Goal: Task Accomplishment & Management: Manage account settings

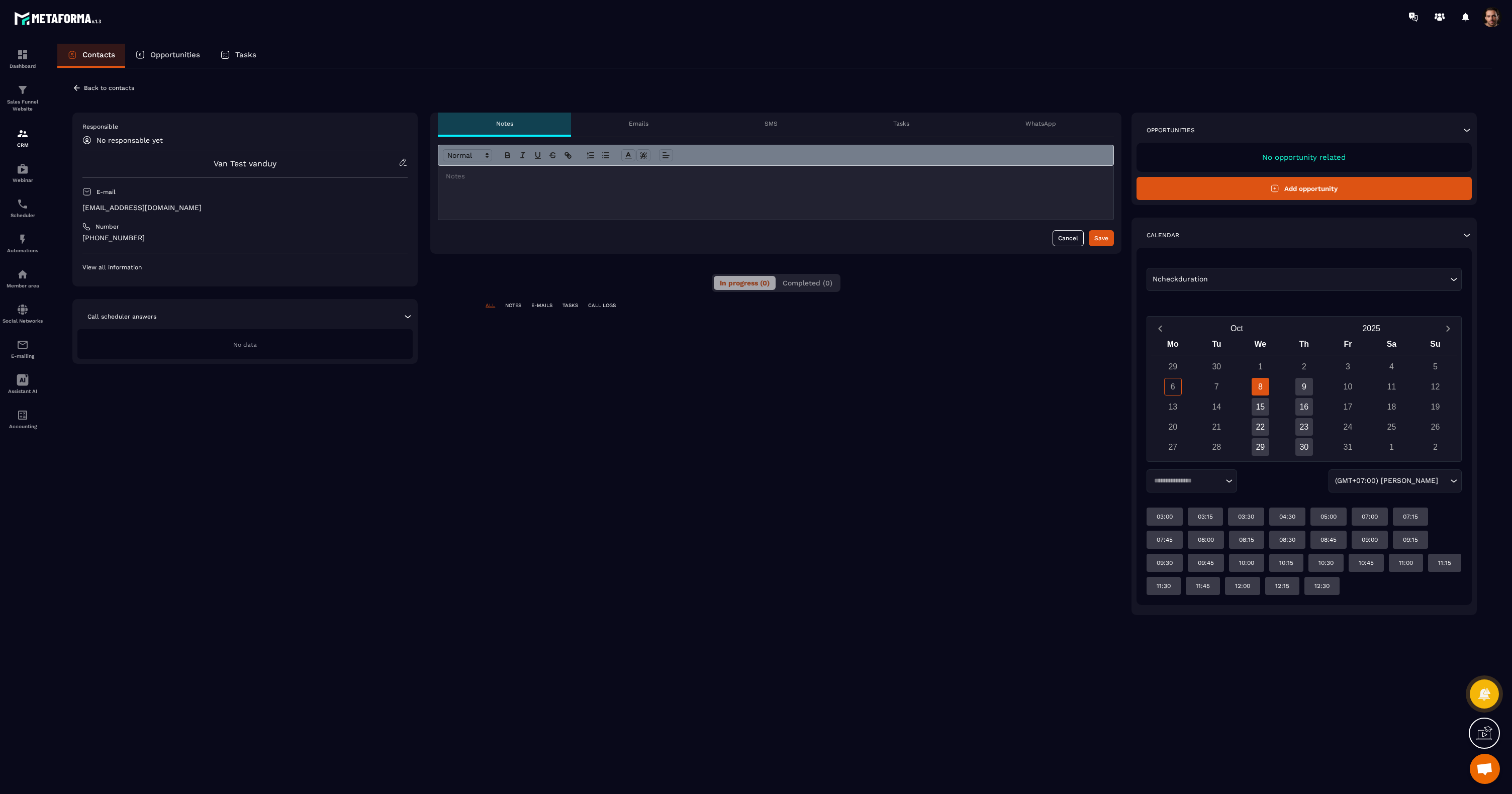
click at [1034, 125] on p "WhatsApp" at bounding box center [1041, 124] width 31 height 8
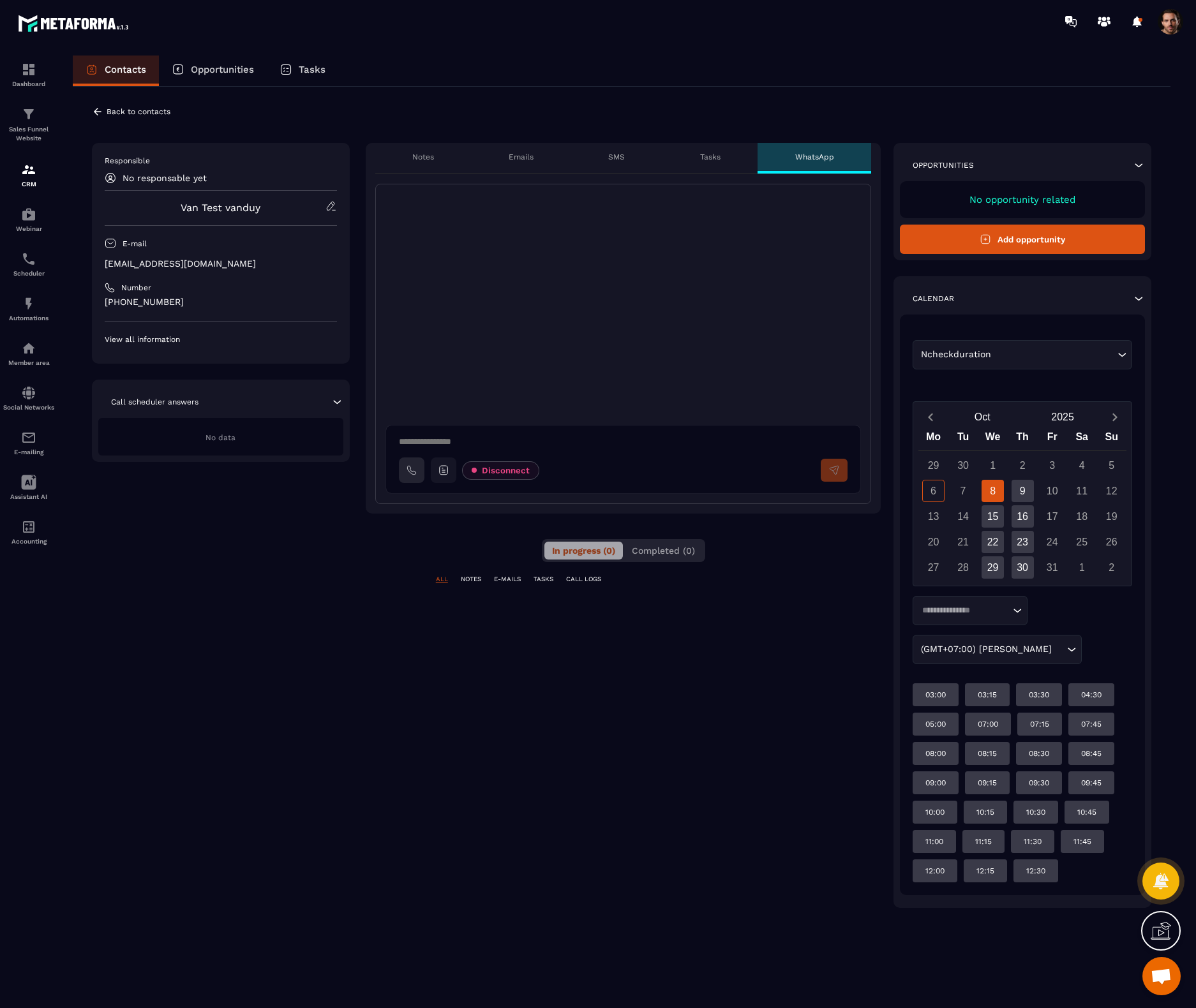
click at [413, 470] on icon at bounding box center [412, 470] width 11 height 11
click at [1178, 27] on span at bounding box center [1170, 21] width 26 height 26
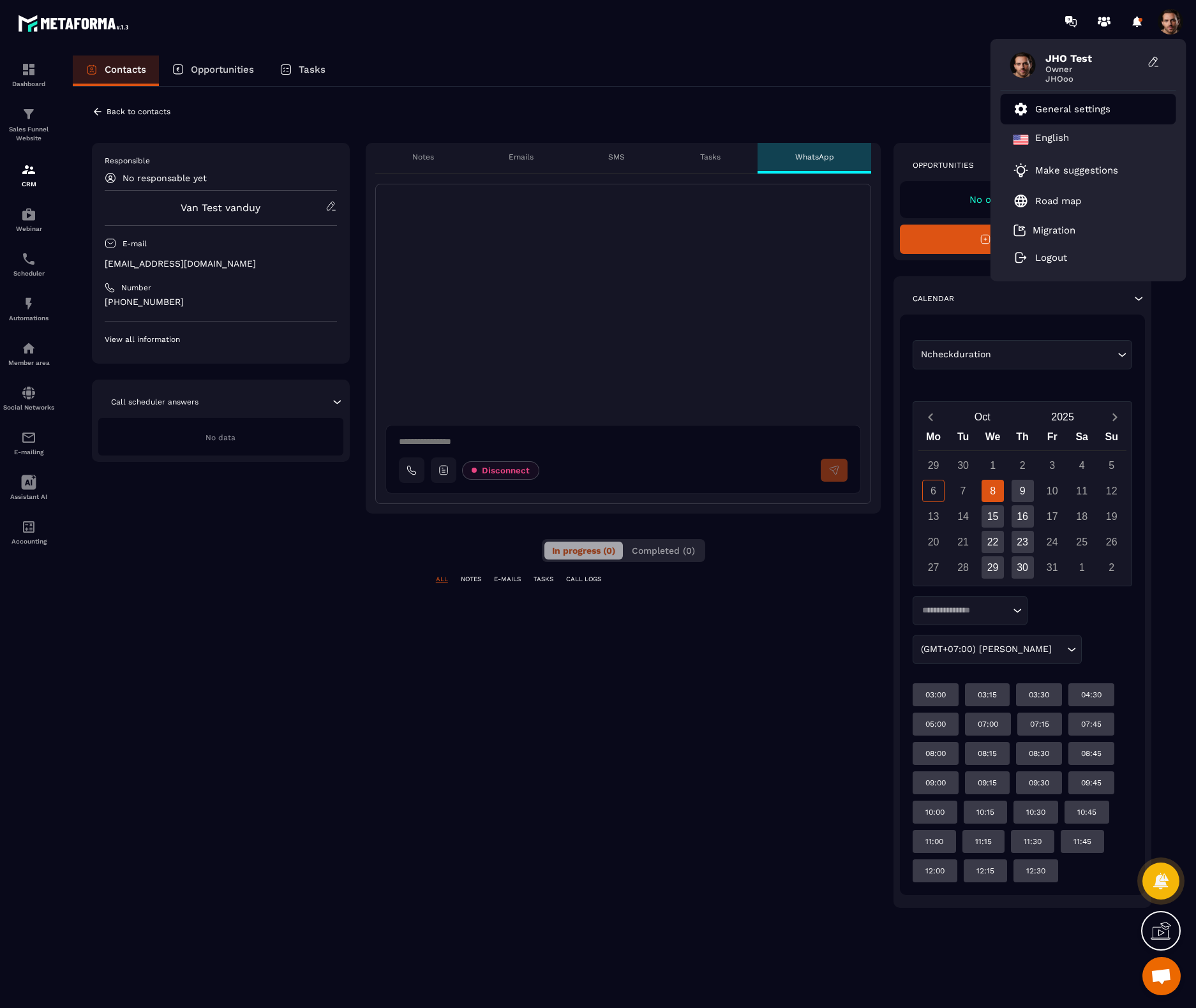
click at [1071, 106] on p "General settings" at bounding box center [1072, 109] width 75 height 12
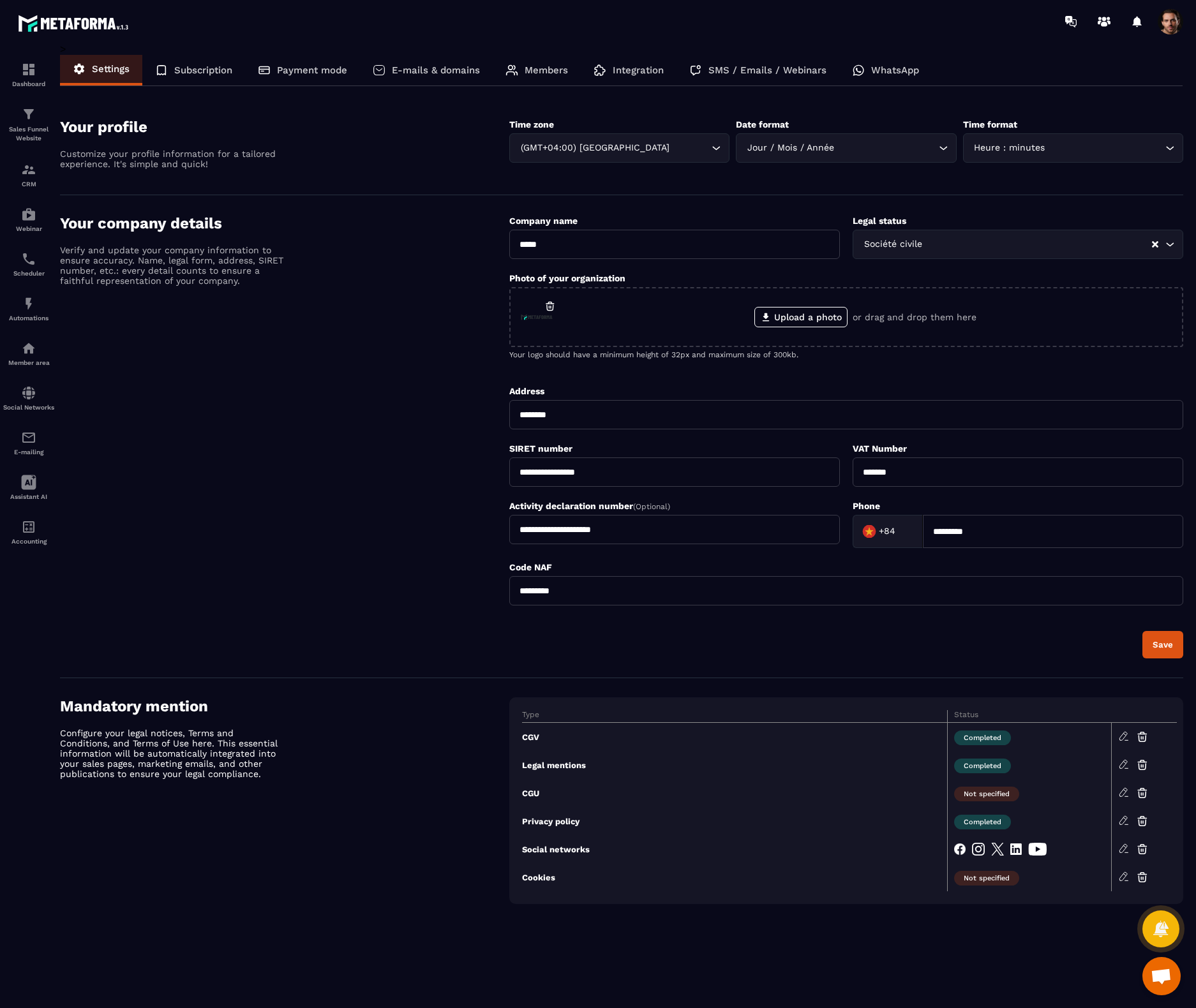
click at [860, 71] on icon at bounding box center [858, 70] width 12 height 12
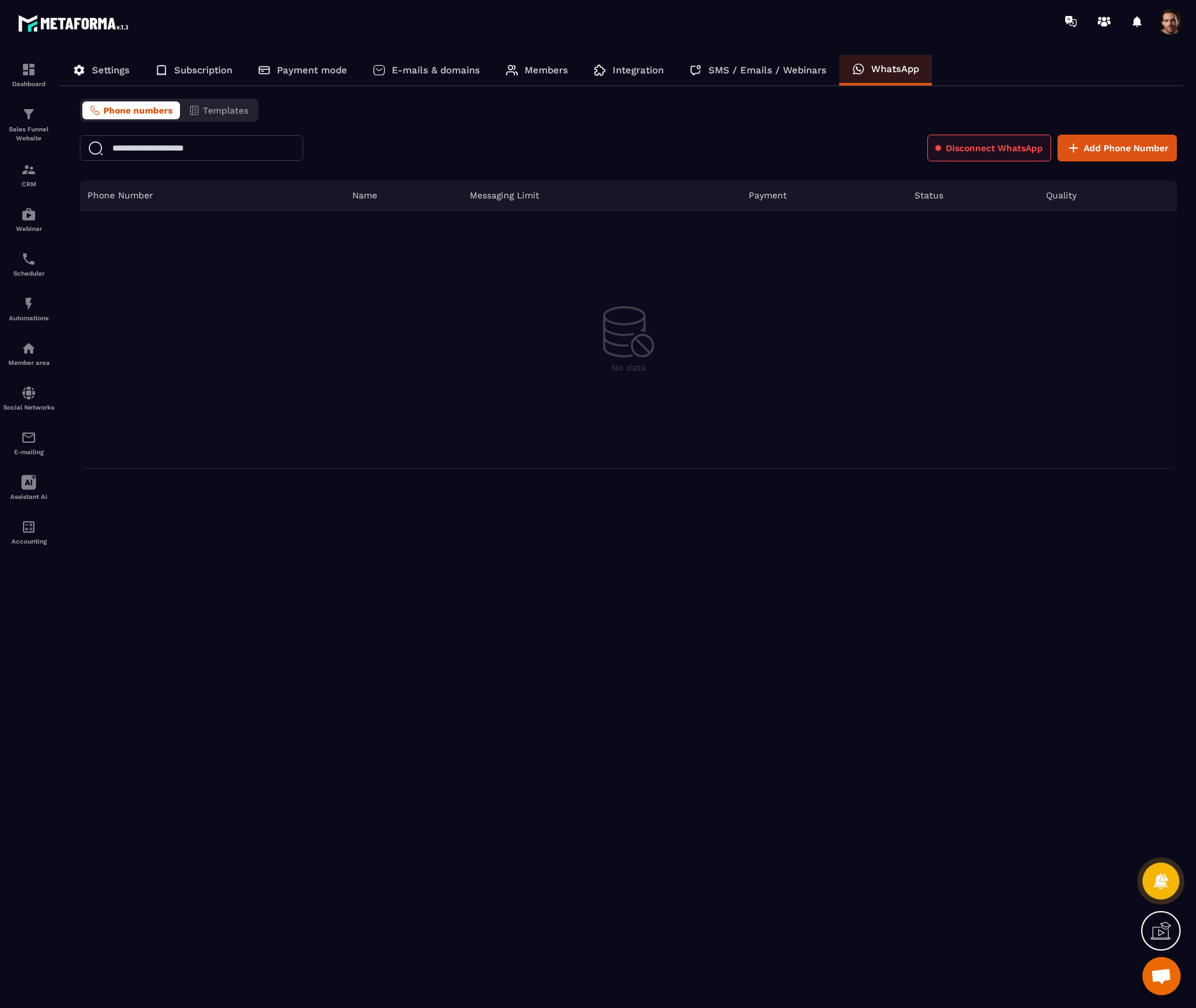
click at [991, 151] on span "Disconnect WhatsApp" at bounding box center [994, 148] width 97 height 12
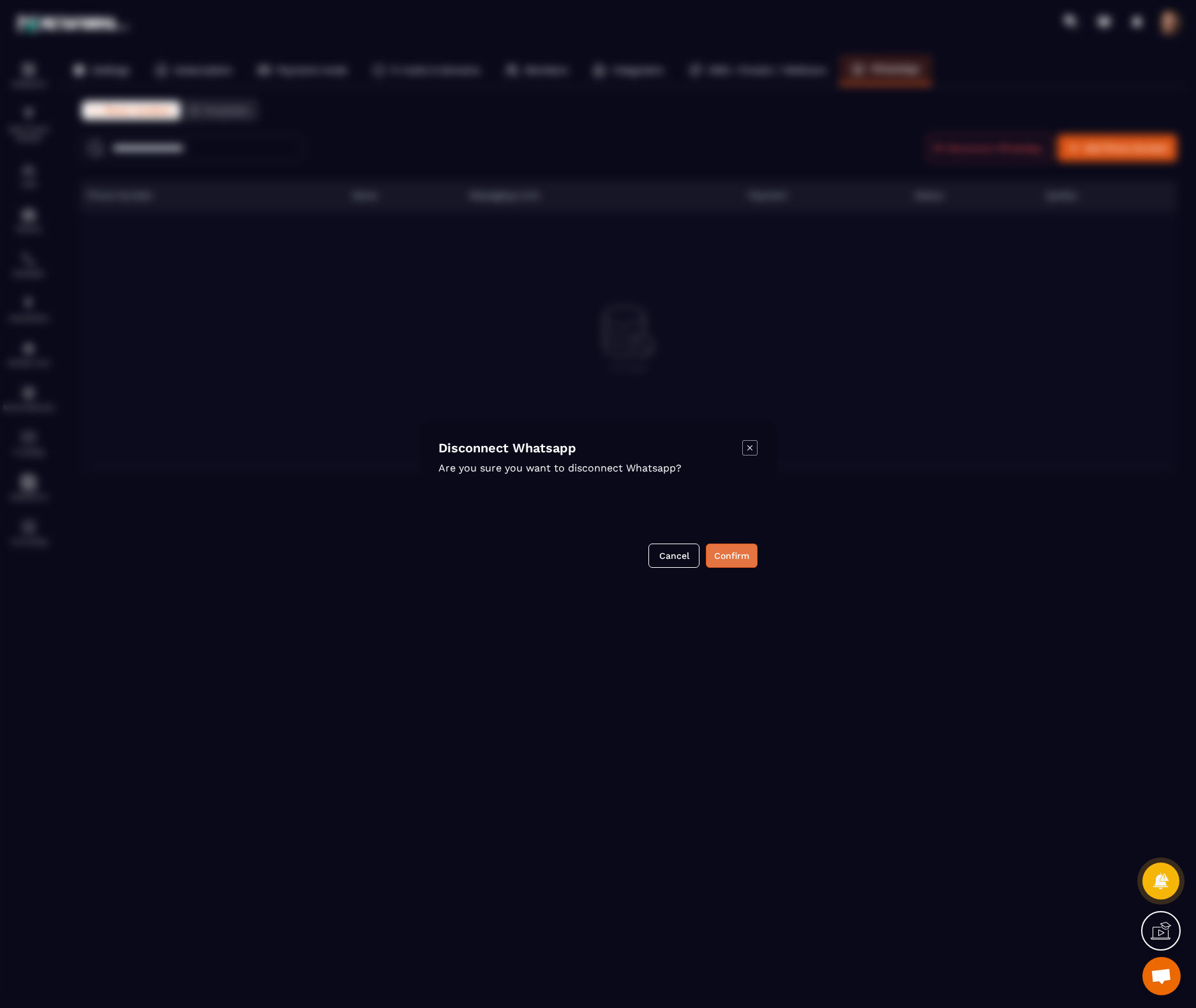
click at [728, 559] on button "Confirm" at bounding box center [731, 555] width 51 height 24
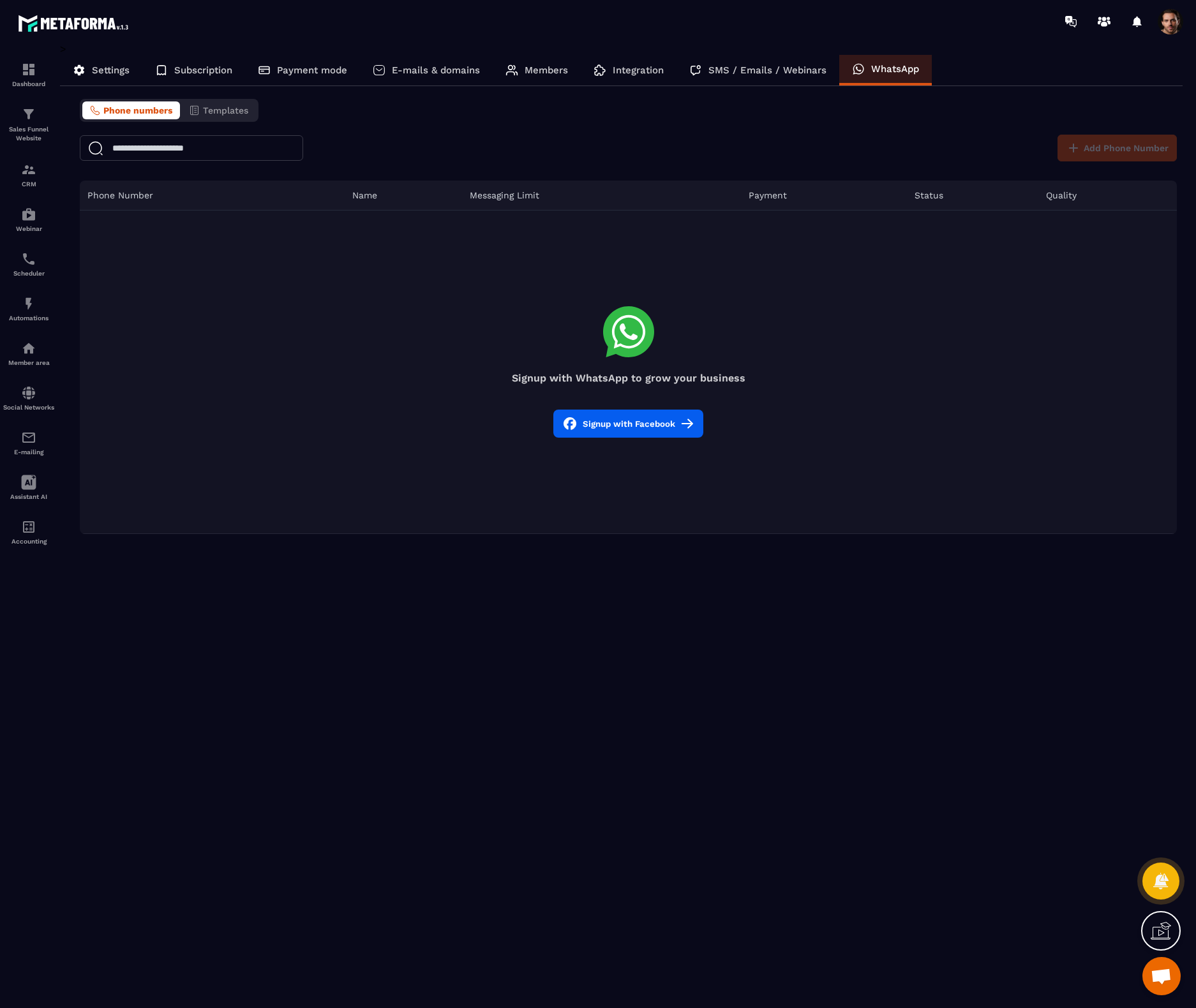
click at [684, 427] on icon at bounding box center [687, 423] width 12 height 12
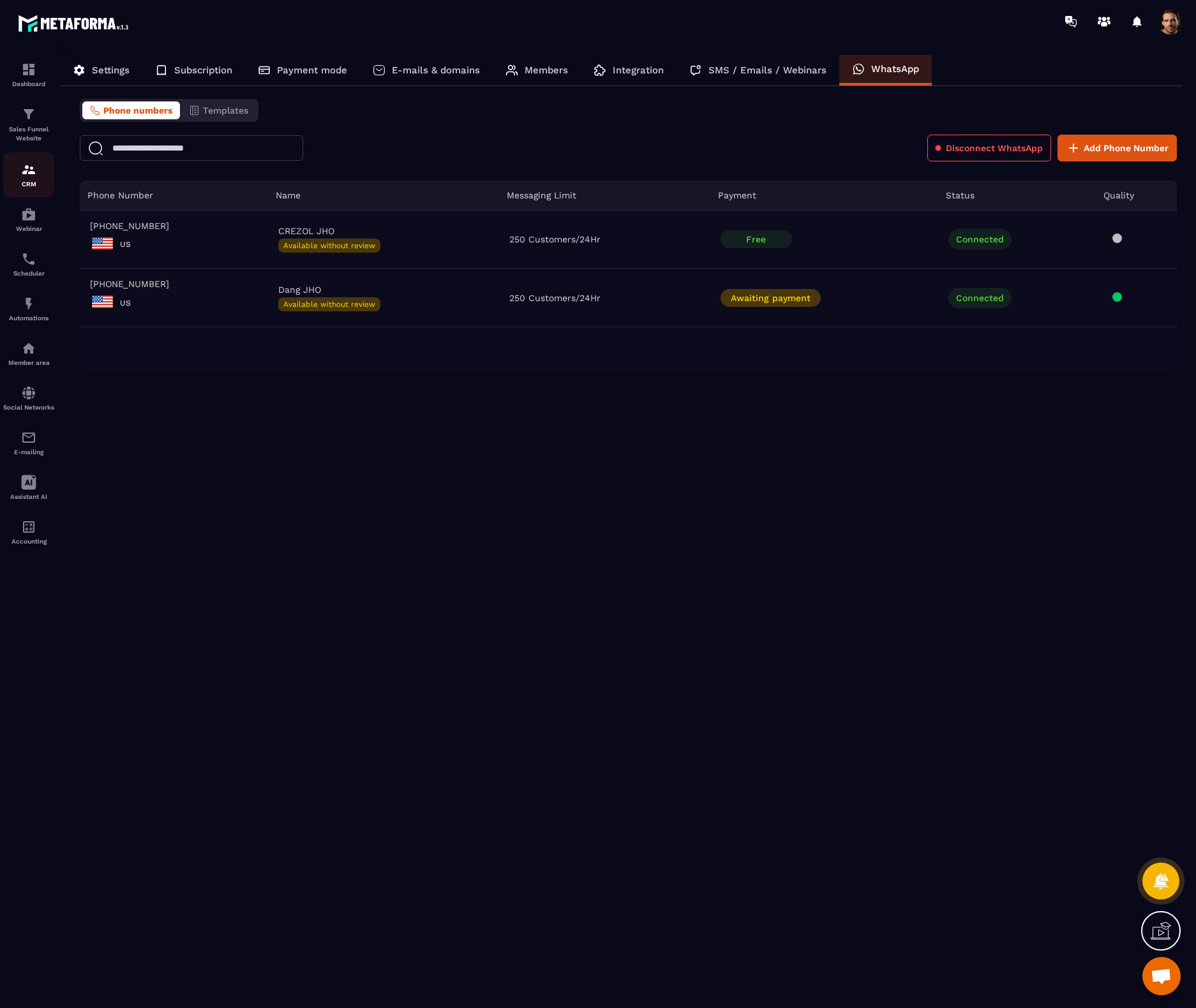
click at [24, 172] on img at bounding box center [28, 169] width 15 height 15
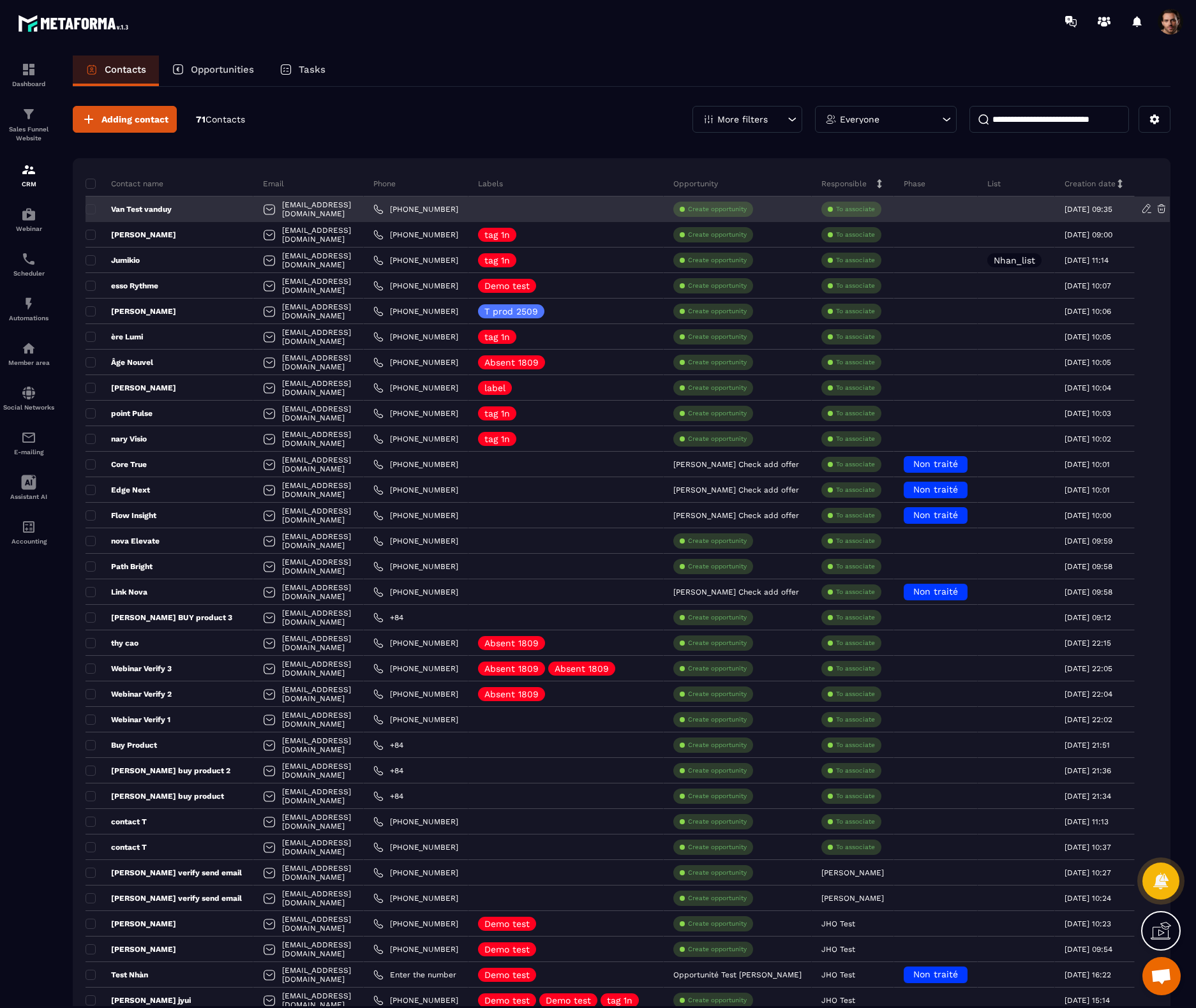
click at [166, 207] on p "Van Test vanduy" at bounding box center [128, 210] width 86 height 11
